Goal: Task Accomplishment & Management: Manage account settings

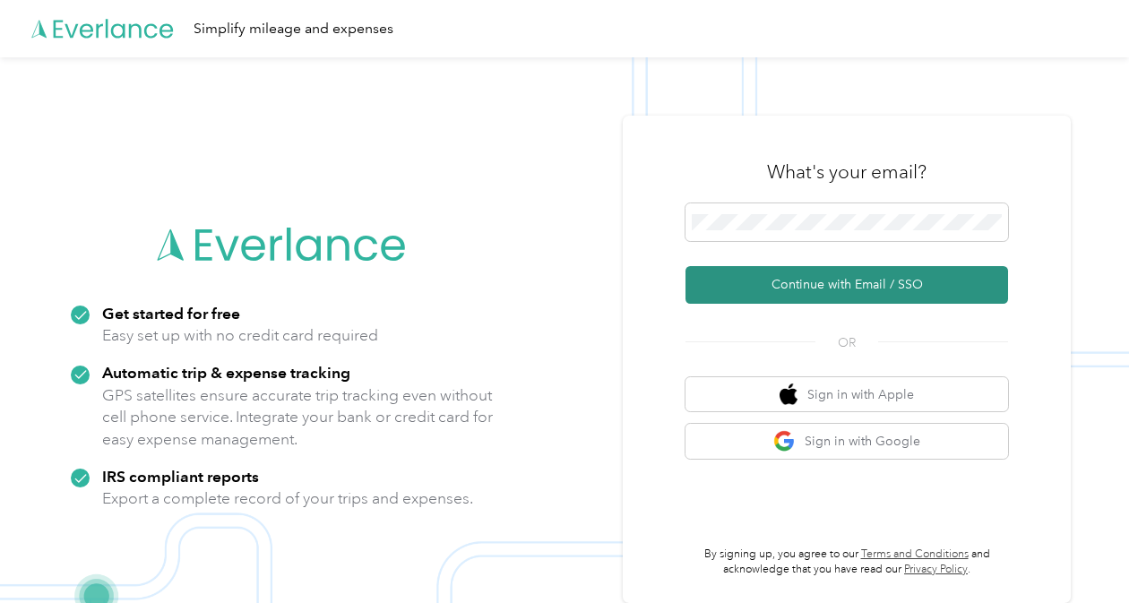
click at [801, 300] on button "Continue with Email / SSO" at bounding box center [846, 285] width 323 height 38
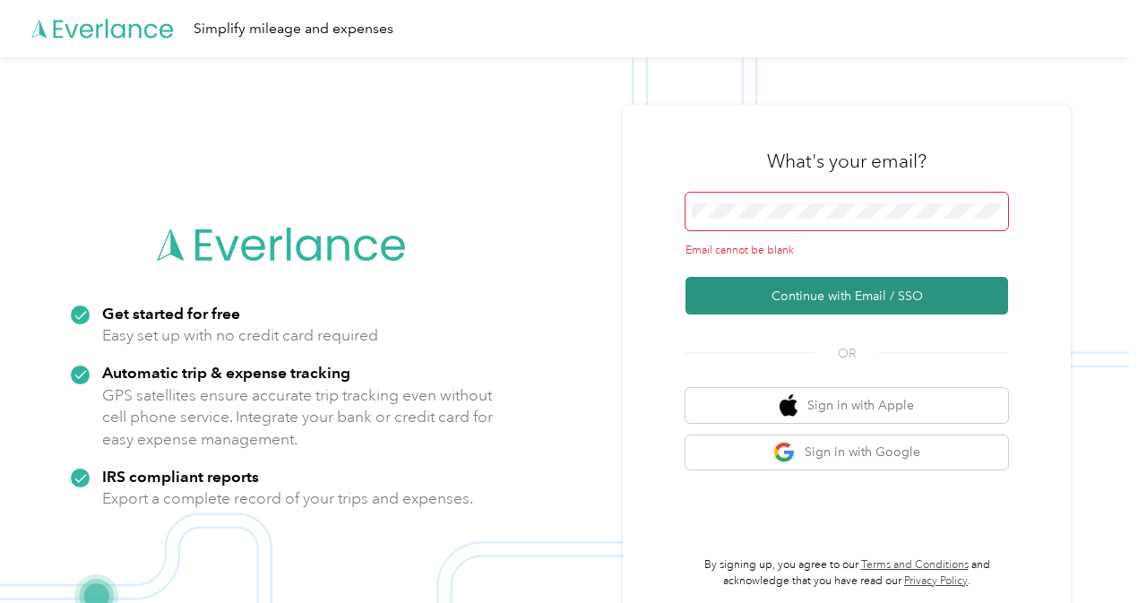
drag, startPoint x: 787, startPoint y: 276, endPoint x: 787, endPoint y: 298, distance: 22.4
click at [787, 281] on form "Email cannot be blank Continue with Email / SSO" at bounding box center [846, 254] width 323 height 123
click at [787, 298] on button "Continue with Email / SSO" at bounding box center [846, 296] width 323 height 38
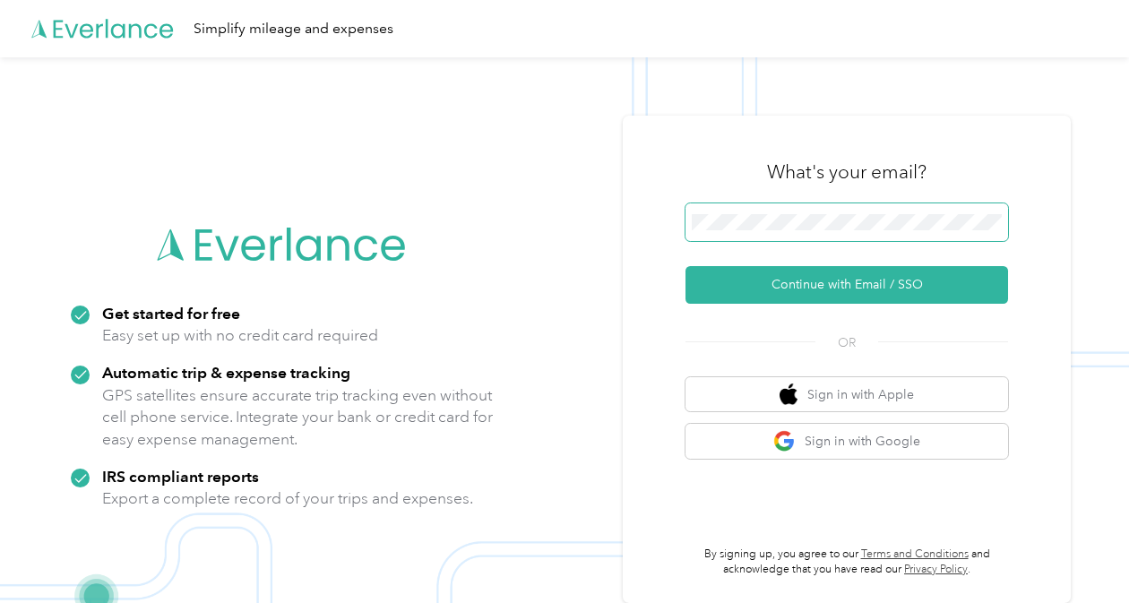
click at [685, 266] on button "Continue with Email / SSO" at bounding box center [846, 285] width 323 height 38
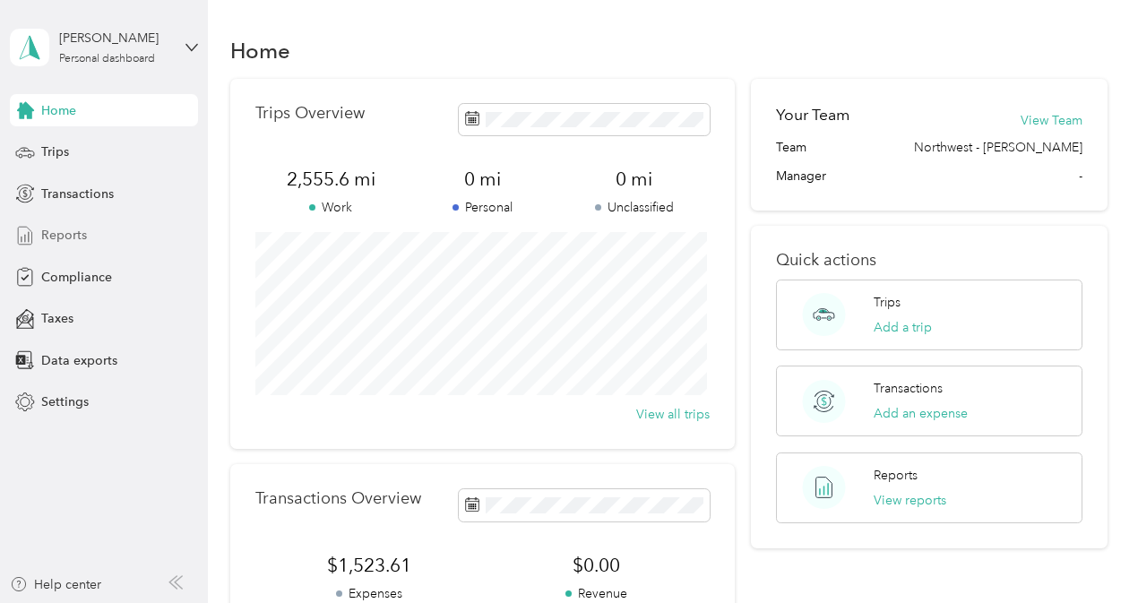
click at [85, 235] on span "Reports" at bounding box center [64, 235] width 46 height 19
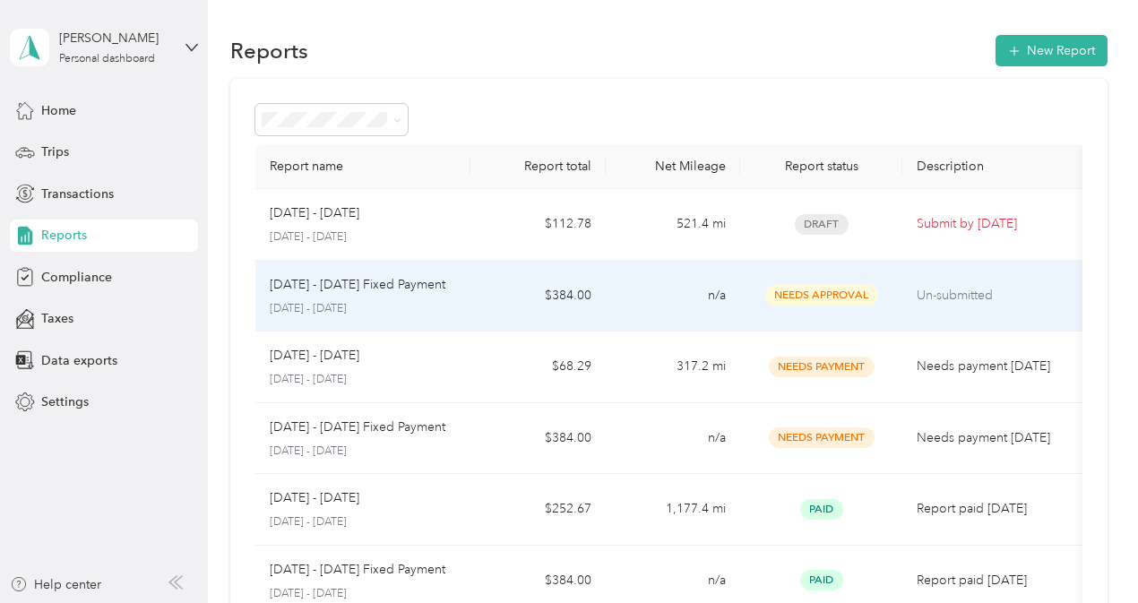
click at [920, 311] on td "Un-submitted" at bounding box center [992, 297] width 180 height 72
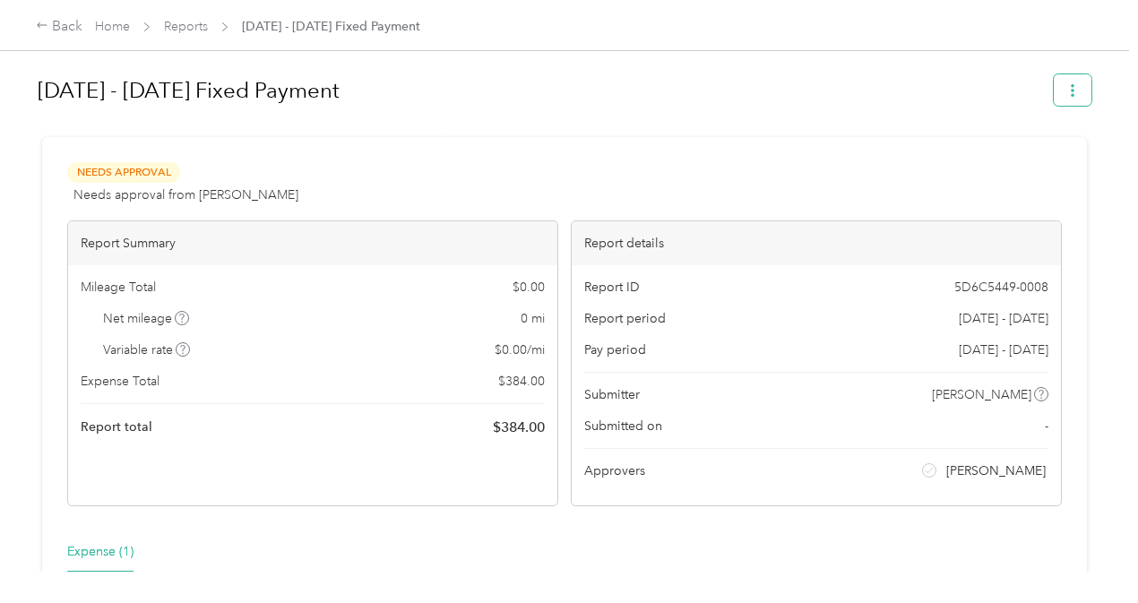
click at [1066, 89] on icon "button" at bounding box center [1072, 90] width 13 height 13
click at [665, 120] on div at bounding box center [565, 129] width 1054 height 19
click at [39, 35] on div "Back" at bounding box center [59, 27] width 47 height 22
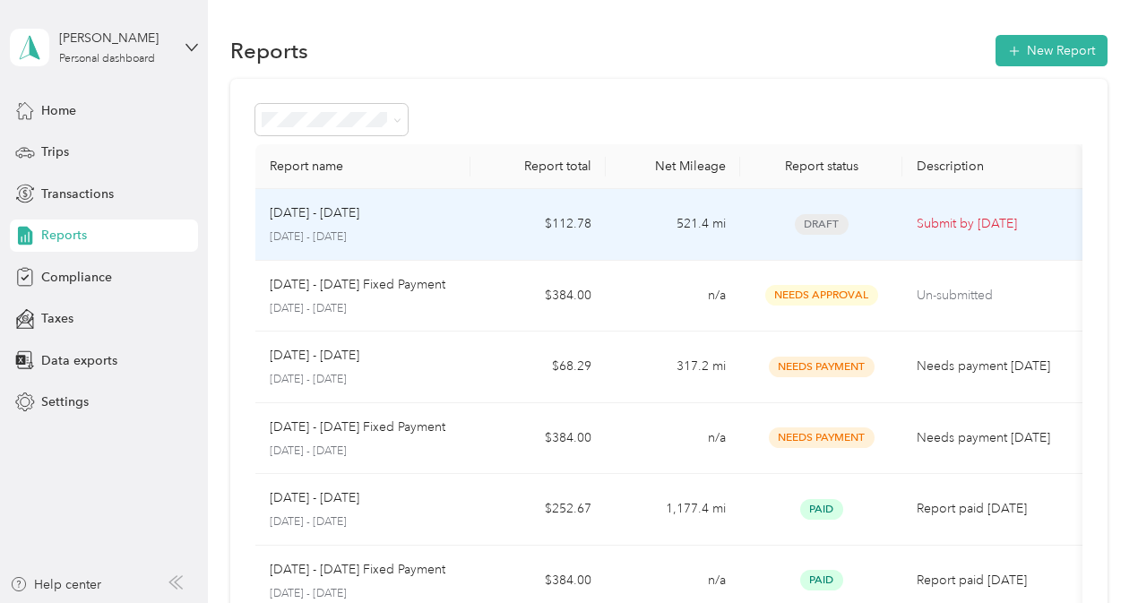
click at [648, 235] on td "521.4 mi" at bounding box center [673, 225] width 134 height 72
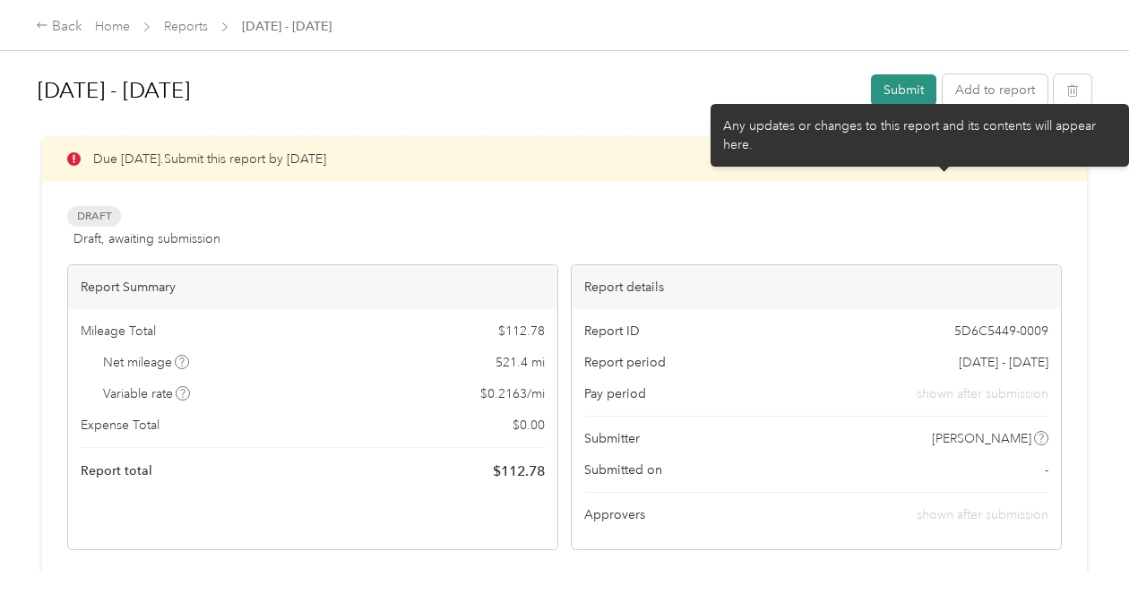
click at [903, 101] on button "Submit" at bounding box center [903, 89] width 65 height 31
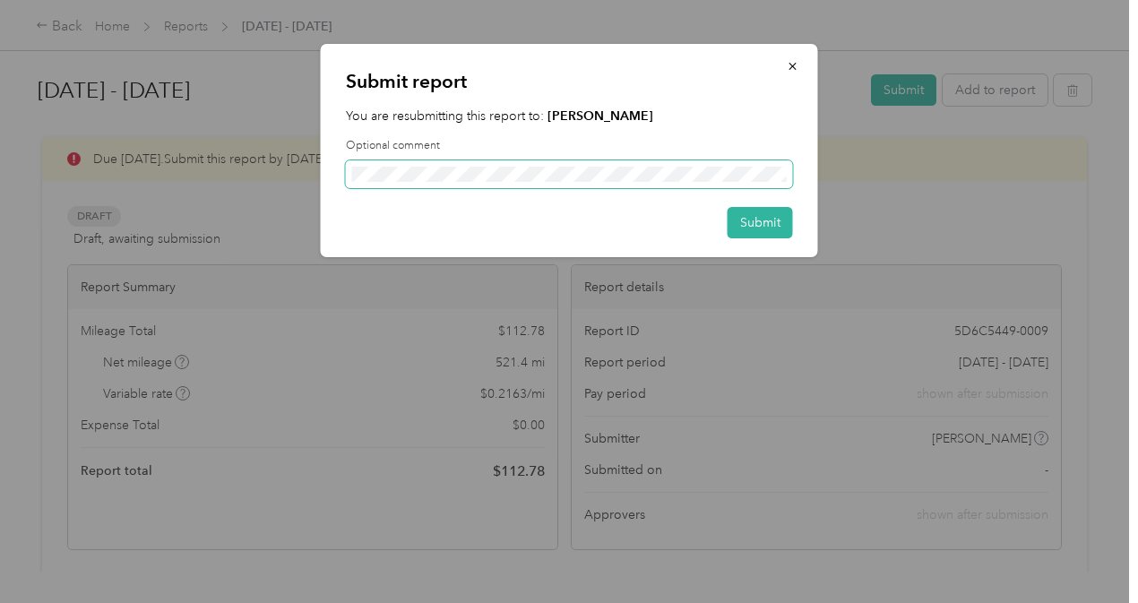
click at [661, 182] on span at bounding box center [569, 174] width 447 height 29
click at [783, 241] on div "Submit report You are resubmitting this report to: [PERSON_NAME] Optional comme…" at bounding box center [569, 150] width 497 height 213
click at [774, 235] on button "Submit" at bounding box center [760, 222] width 65 height 31
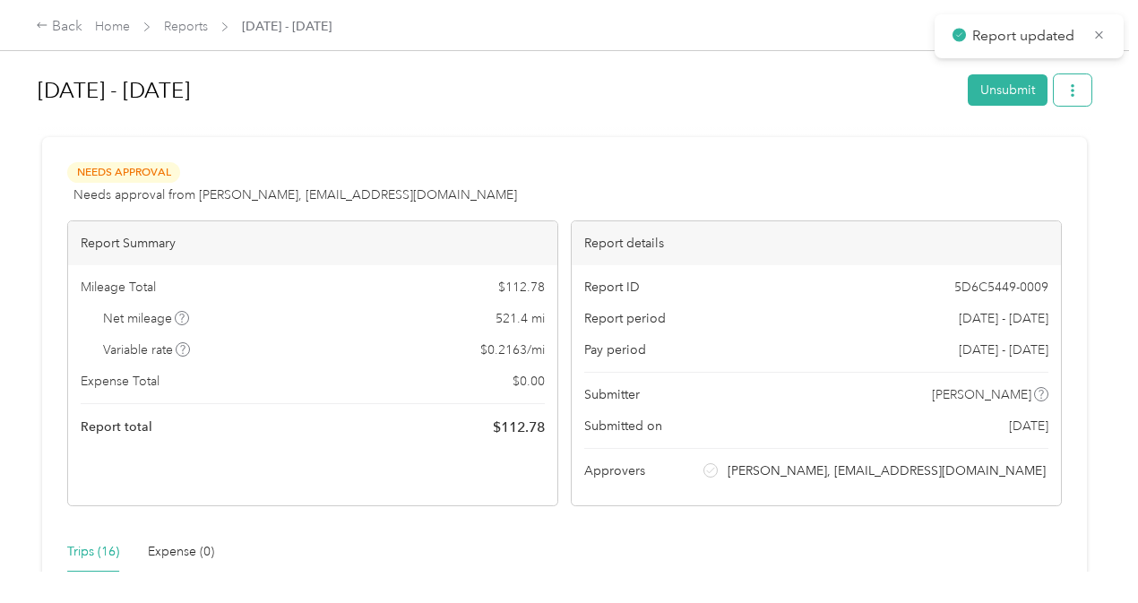
click at [1057, 89] on button "button" at bounding box center [1073, 89] width 38 height 31
click at [1037, 155] on span "Download" at bounding box center [1016, 155] width 59 height 19
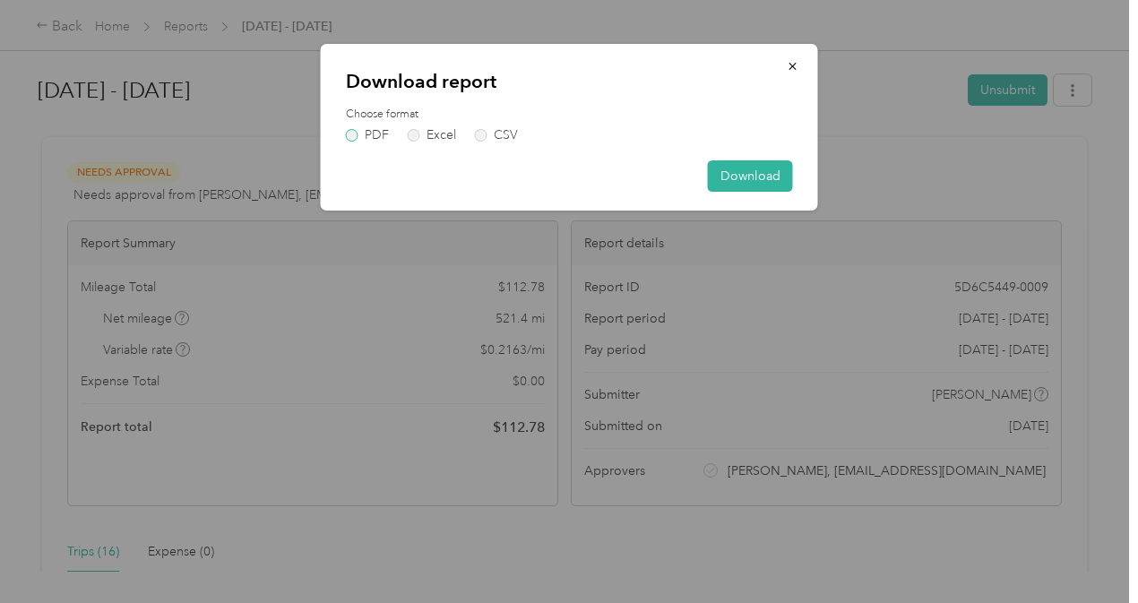
click at [353, 141] on label "PDF" at bounding box center [367, 135] width 43 height 13
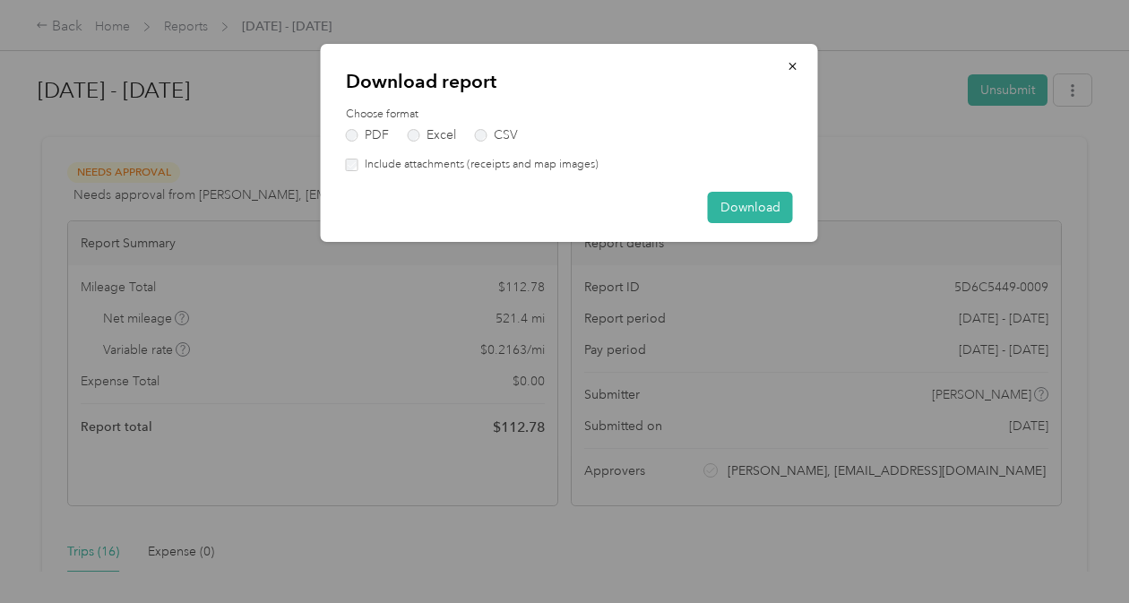
click at [375, 165] on label "Include attachments (receipts and map images)" at bounding box center [478, 165] width 240 height 16
click at [442, 175] on div "Download report Choose format PDF Excel CSV Include attachments (receipts and m…" at bounding box center [569, 143] width 497 height 198
click at [446, 169] on label "Include attachments (receipts and map images)" at bounding box center [478, 165] width 240 height 16
click at [403, 162] on label "Include attachments (receipts and map images)" at bounding box center [478, 165] width 240 height 16
click at [757, 217] on button "Download" at bounding box center [750, 207] width 85 height 31
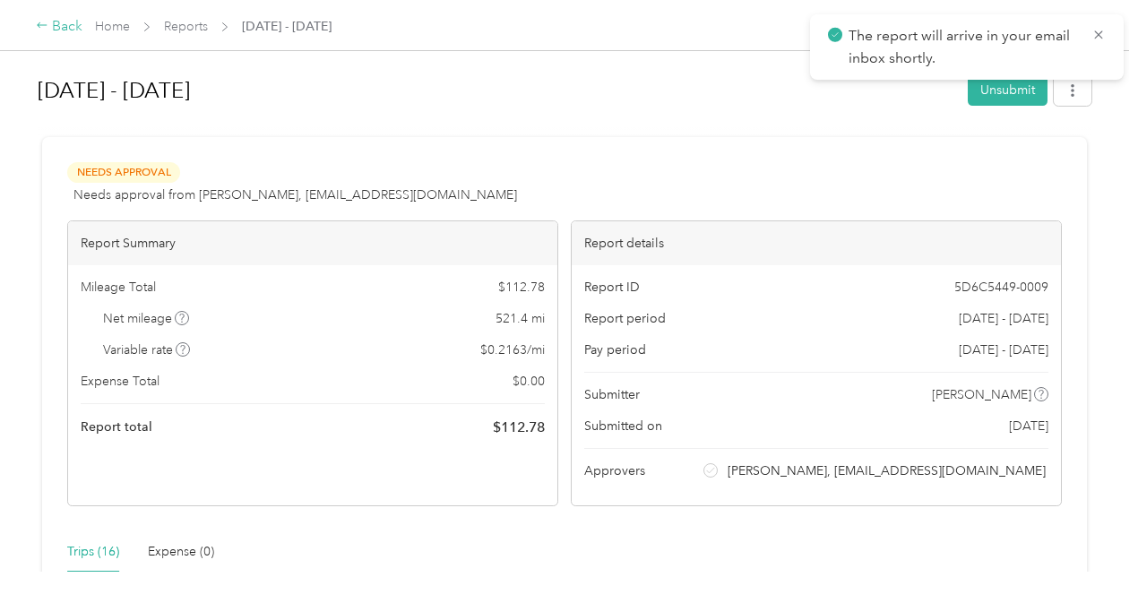
click at [45, 33] on div "Back" at bounding box center [59, 27] width 47 height 22
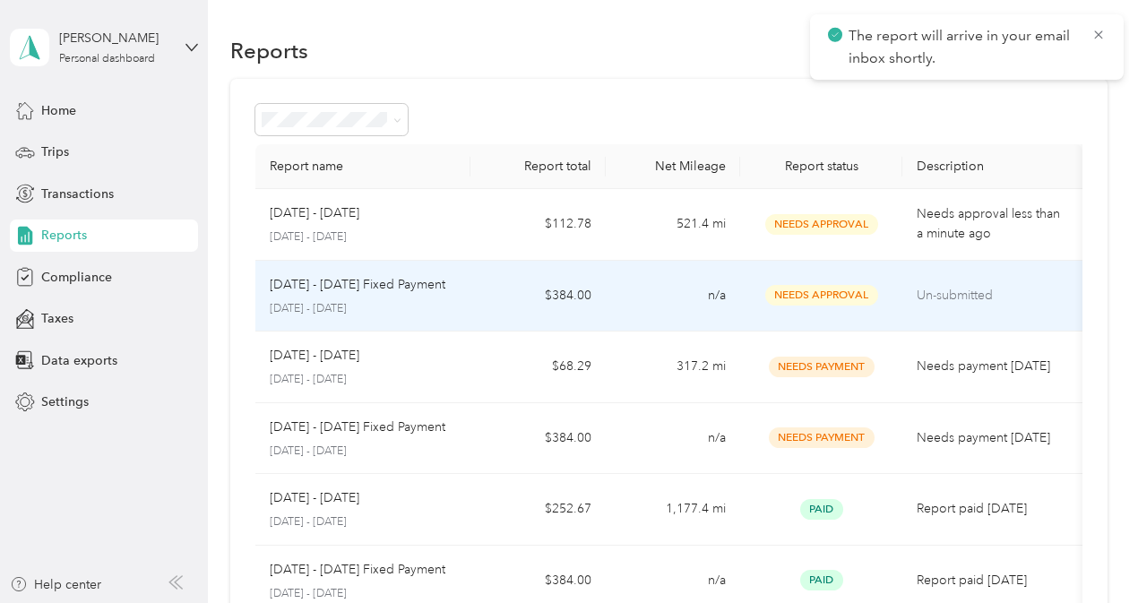
click at [868, 313] on td "Needs Approval" at bounding box center [821, 297] width 162 height 72
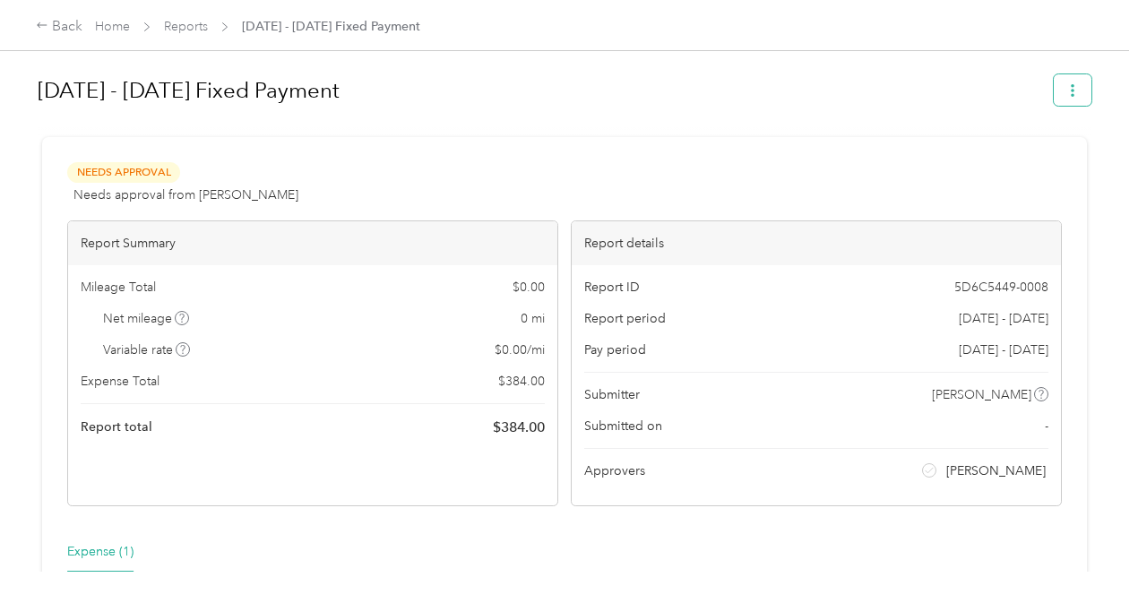
click at [1059, 90] on button "button" at bounding box center [1073, 89] width 38 height 31
click at [1026, 159] on span "Download" at bounding box center [1016, 155] width 59 height 19
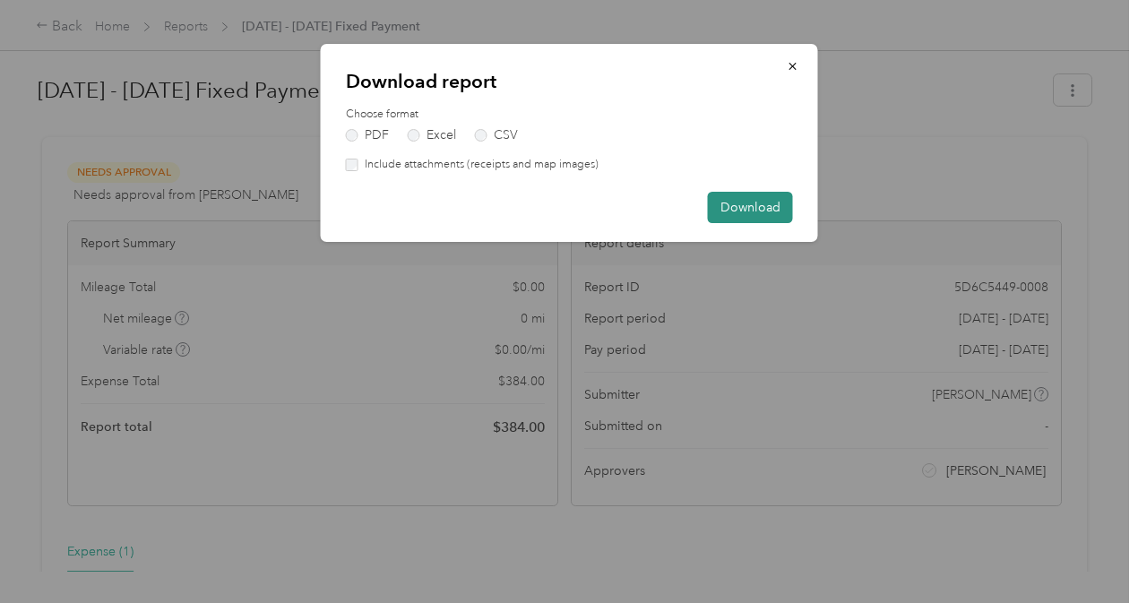
click at [755, 211] on button "Download" at bounding box center [750, 207] width 85 height 31
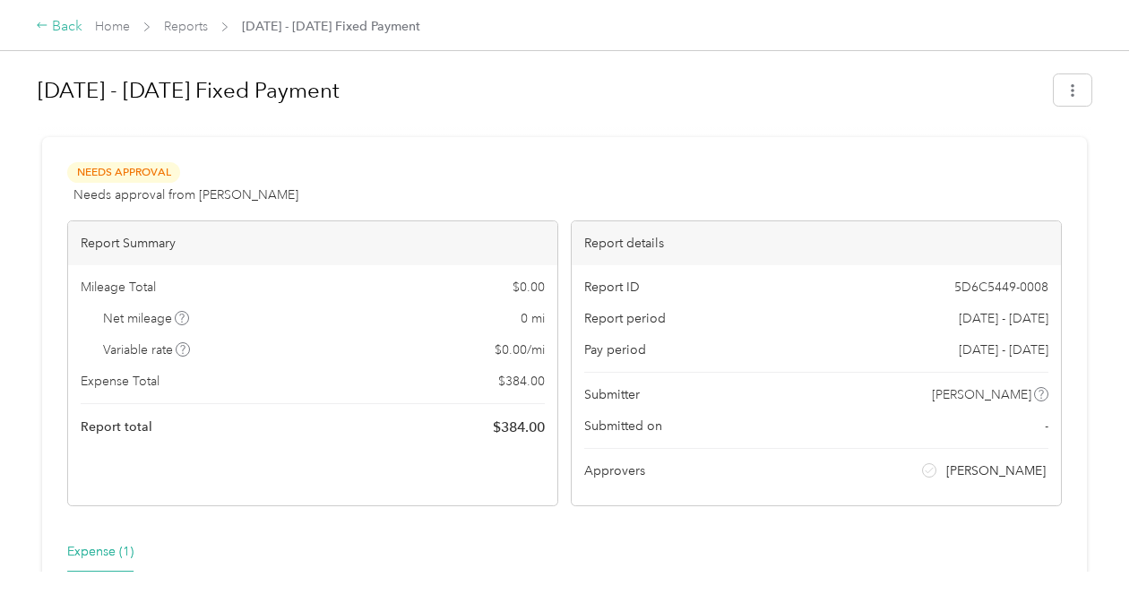
click at [40, 33] on div "Back" at bounding box center [59, 27] width 47 height 22
